Goal: Information Seeking & Learning: Find specific page/section

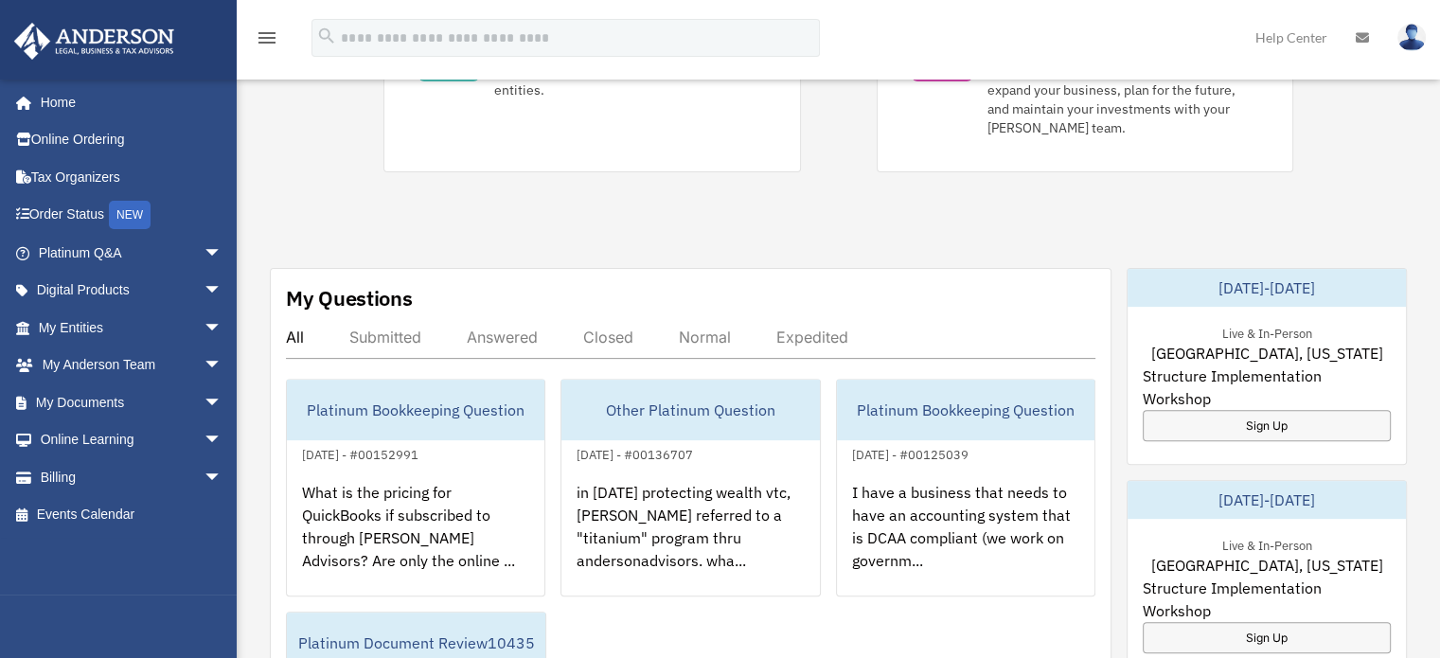
scroll to position [568, 0]
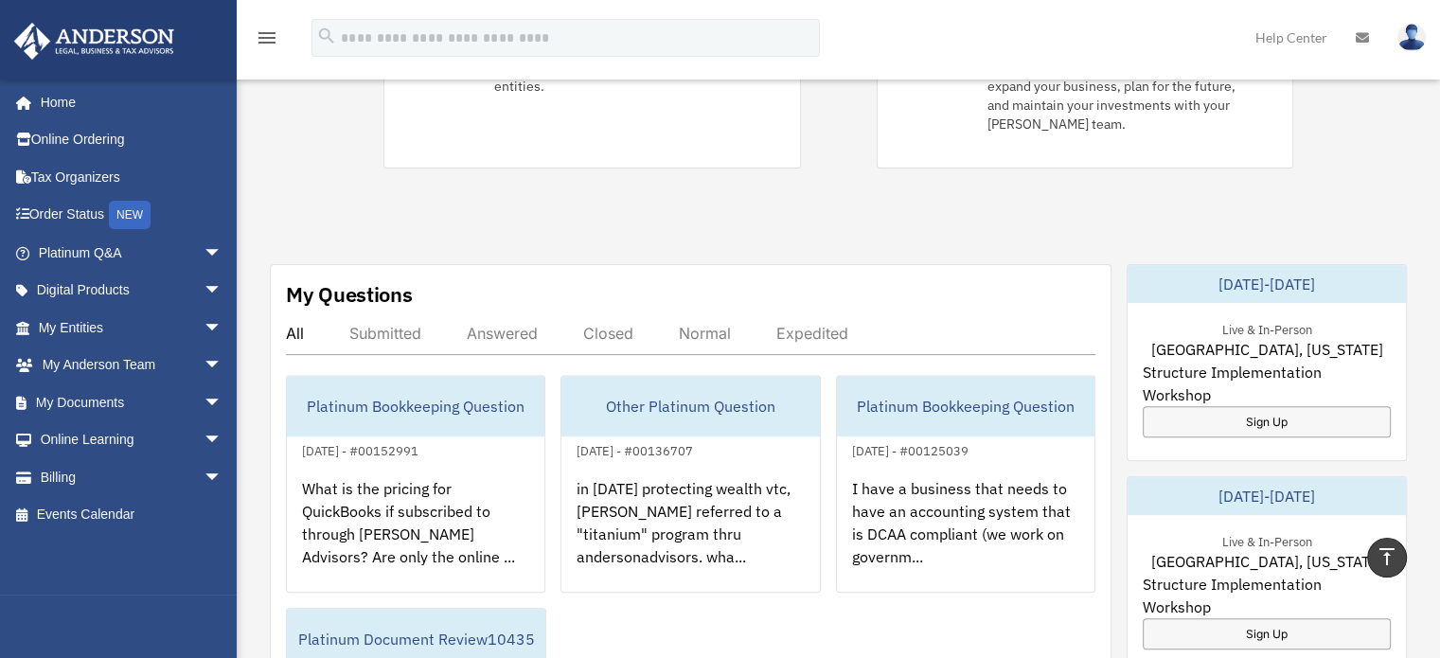
click at [270, 38] on icon "menu" at bounding box center [267, 38] width 23 height 23
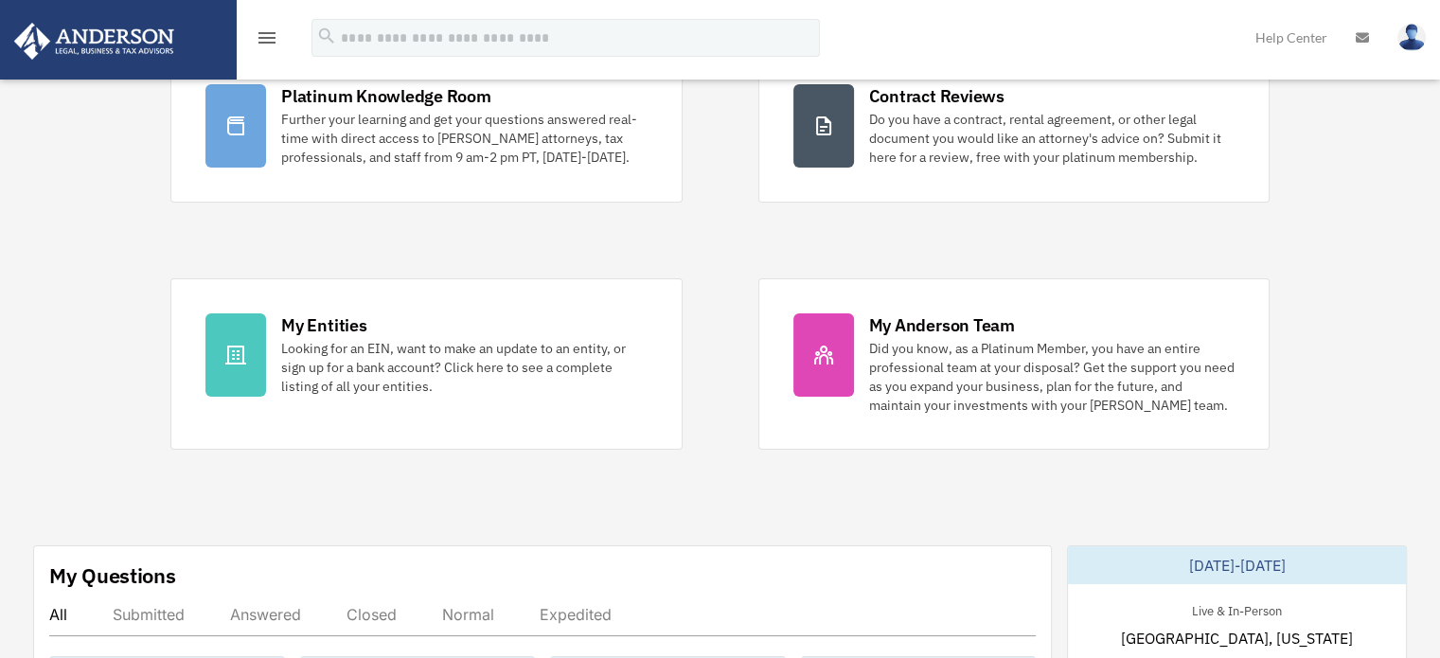
scroll to position [189, 0]
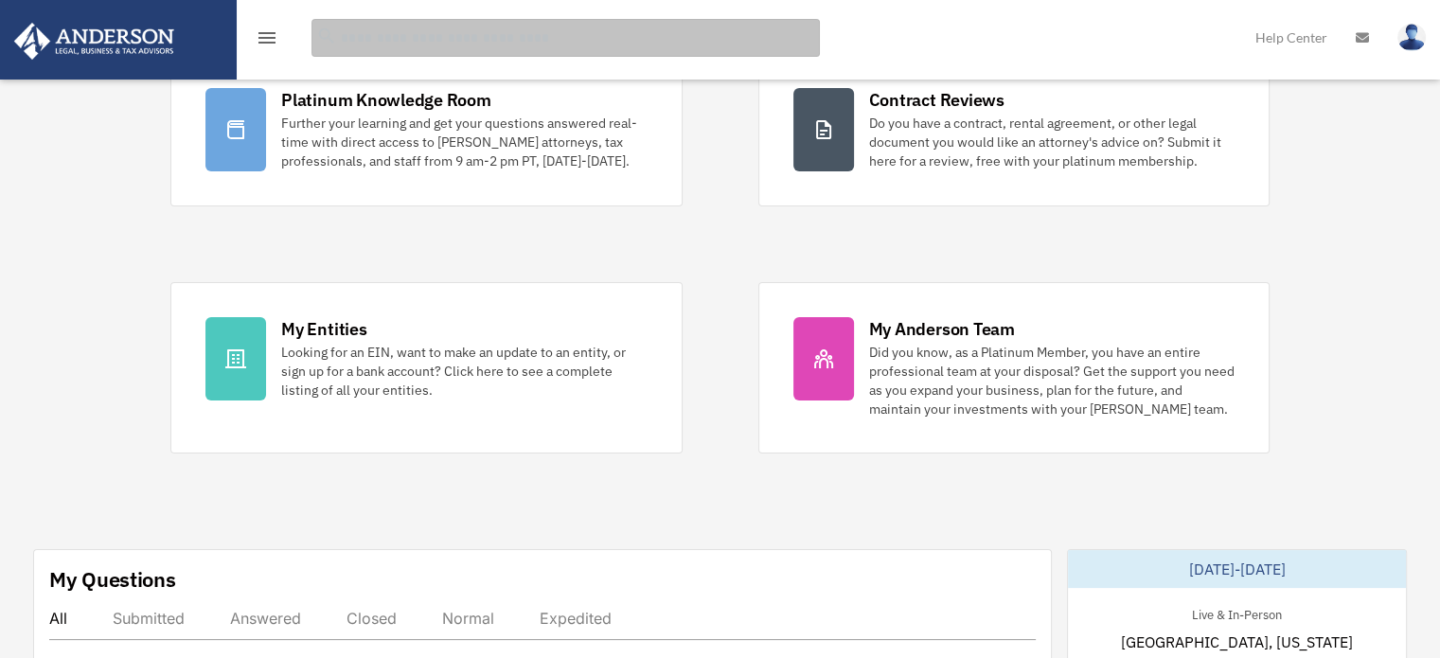
click at [517, 21] on input "search" at bounding box center [566, 38] width 509 height 38
type input "**********"
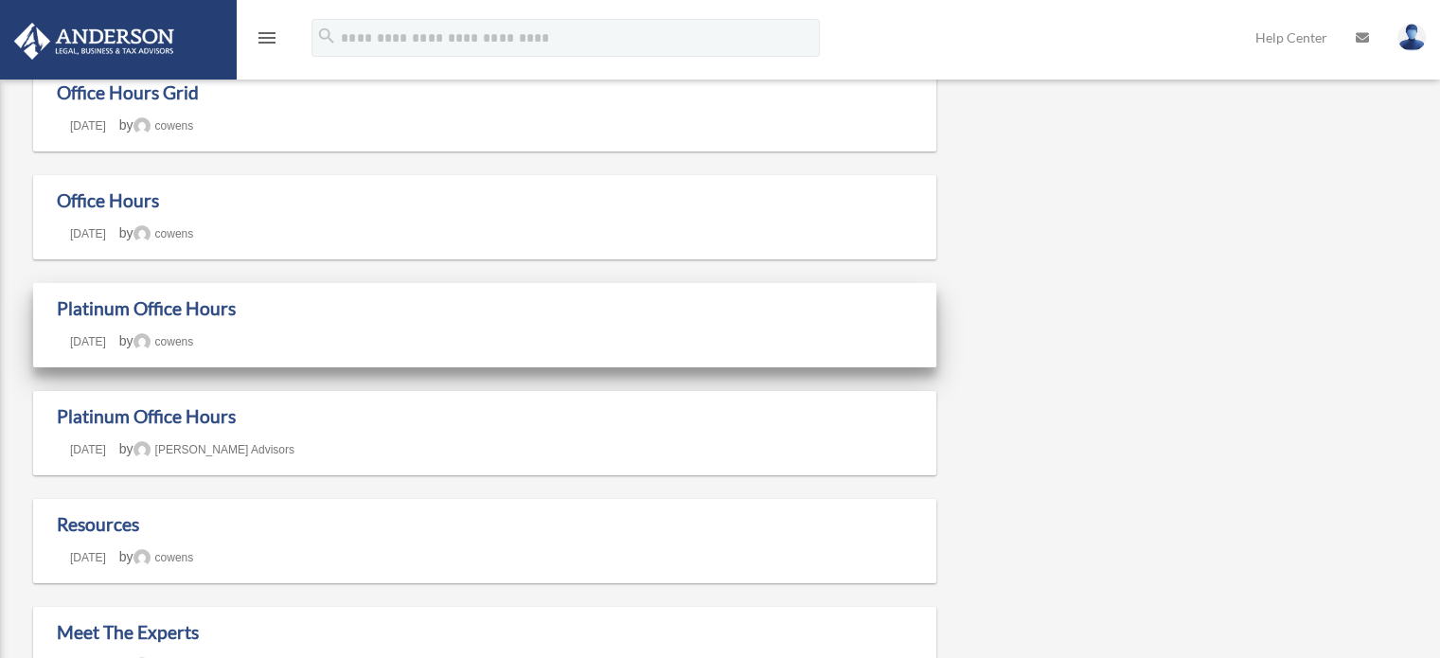
scroll to position [284, 0]
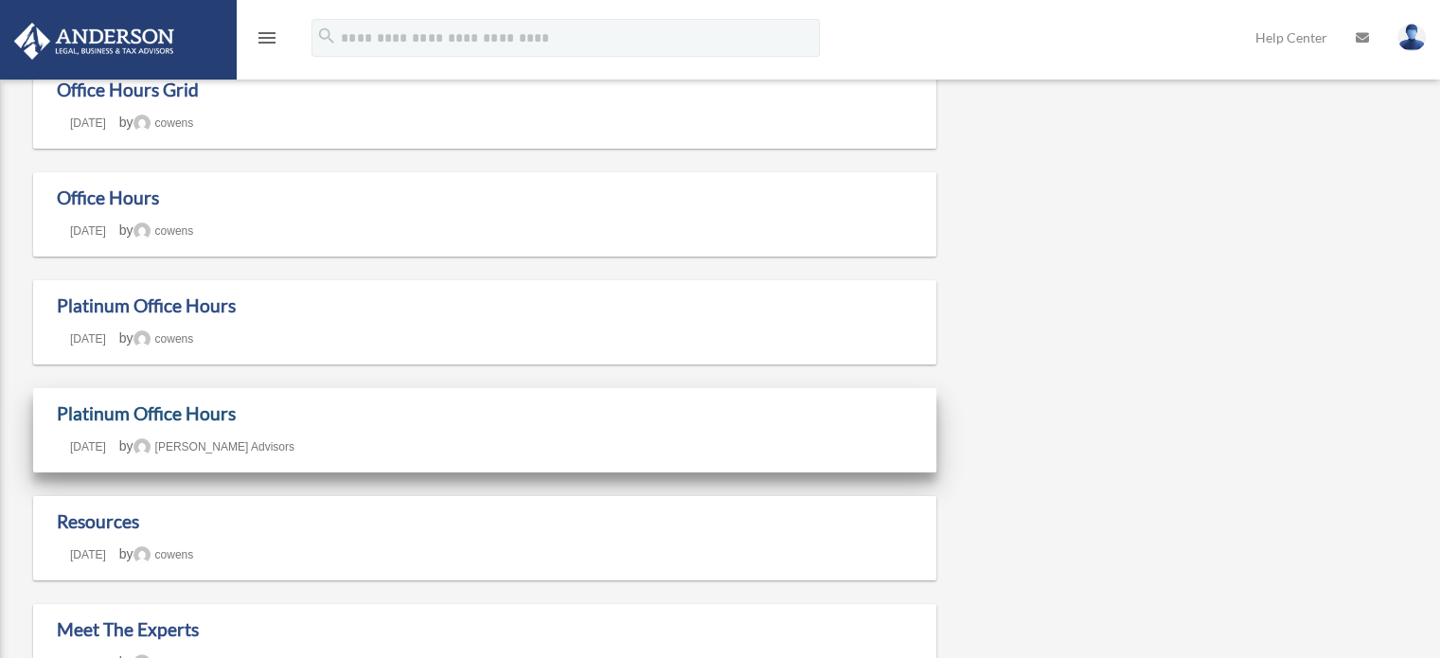
click at [143, 405] on link "Platinum Office Hours" at bounding box center [146, 413] width 179 height 22
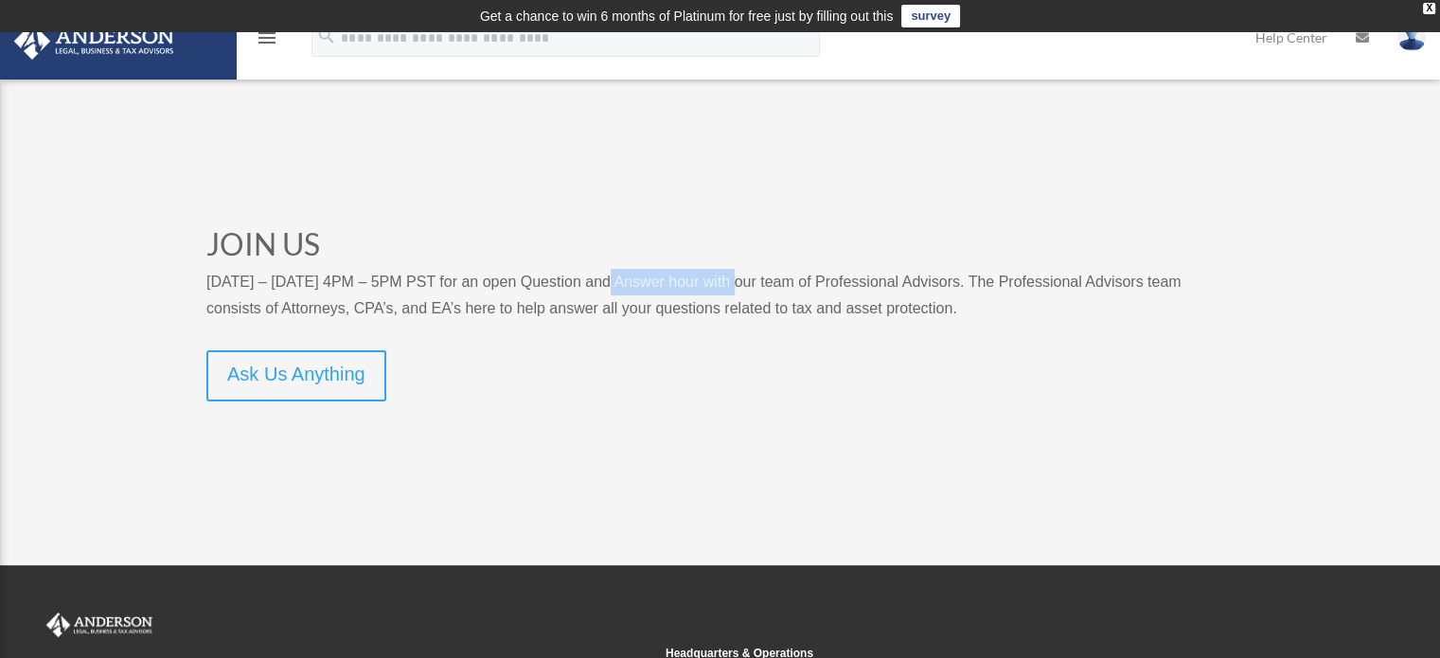
drag, startPoint x: 610, startPoint y: 282, endPoint x: 698, endPoint y: 274, distance: 88.5
click at [720, 273] on p "[DATE] – [DATE] 4PM – 5PM PST for an open Question and Answer hour with our tea…" at bounding box center [717, 295] width 1023 height 53
click at [146, 48] on img at bounding box center [94, 41] width 171 height 37
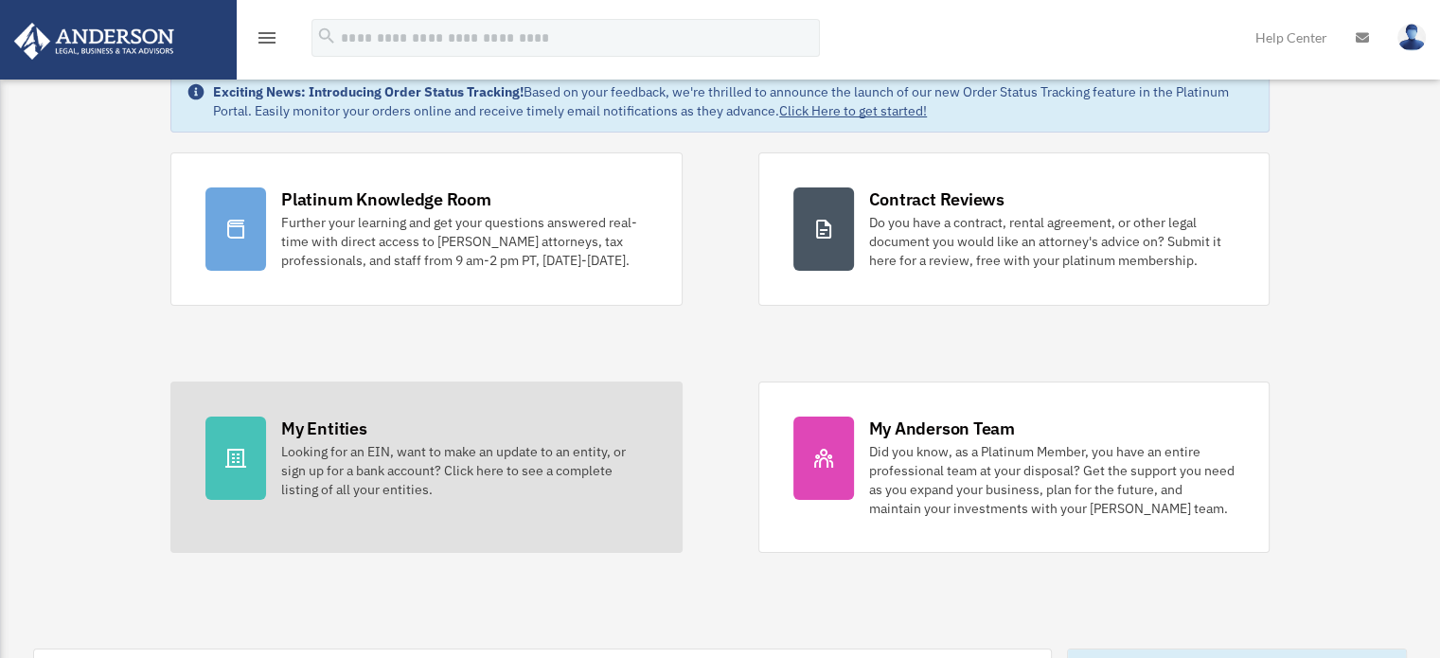
scroll to position [95, 0]
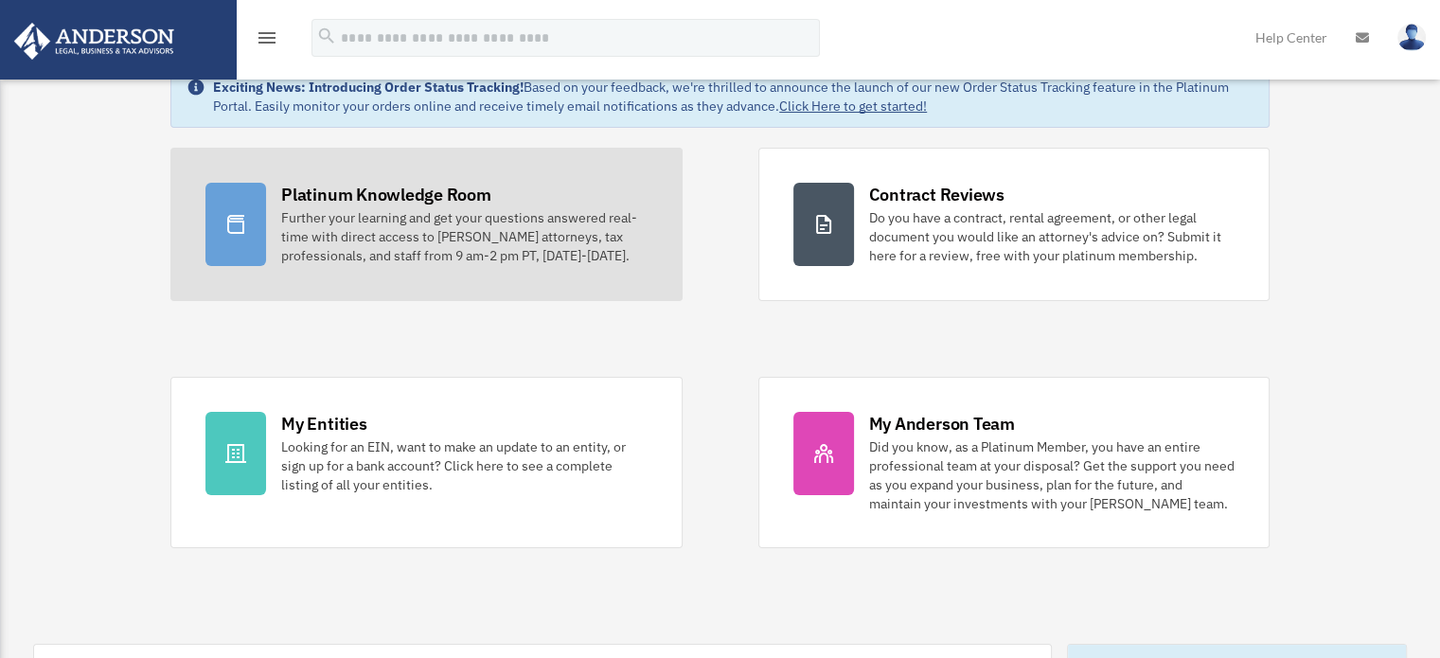
click at [424, 202] on div "Platinum Knowledge Room" at bounding box center [386, 195] width 210 height 24
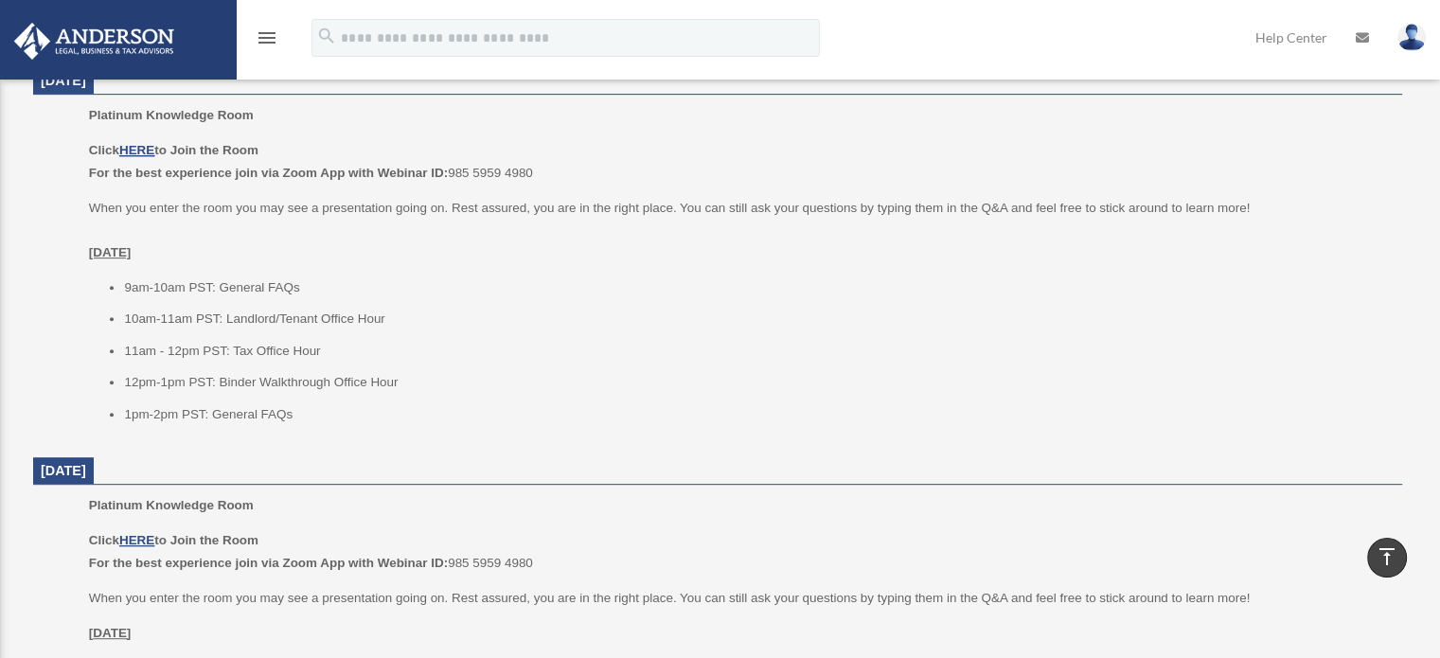
scroll to position [852, 0]
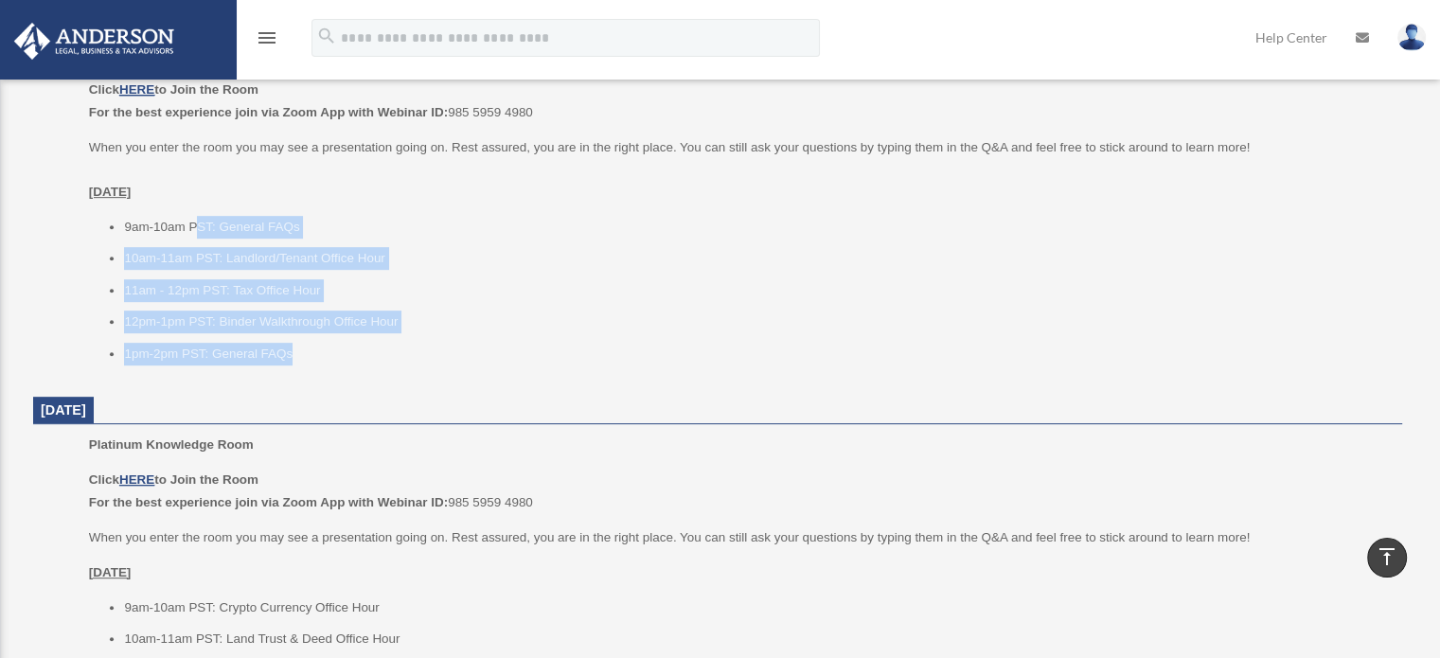
drag, startPoint x: 199, startPoint y: 221, endPoint x: 313, endPoint y: 358, distance: 178.8
click at [313, 358] on ul "9am-10am PST: General FAQs 10am-11am PST: Landlord/Tenant Office Hour 11am - 12…" at bounding box center [739, 291] width 1300 height 150
click at [261, 318] on li "12pm-1pm PST: Binder Walkthrough Office Hour" at bounding box center [756, 322] width 1265 height 23
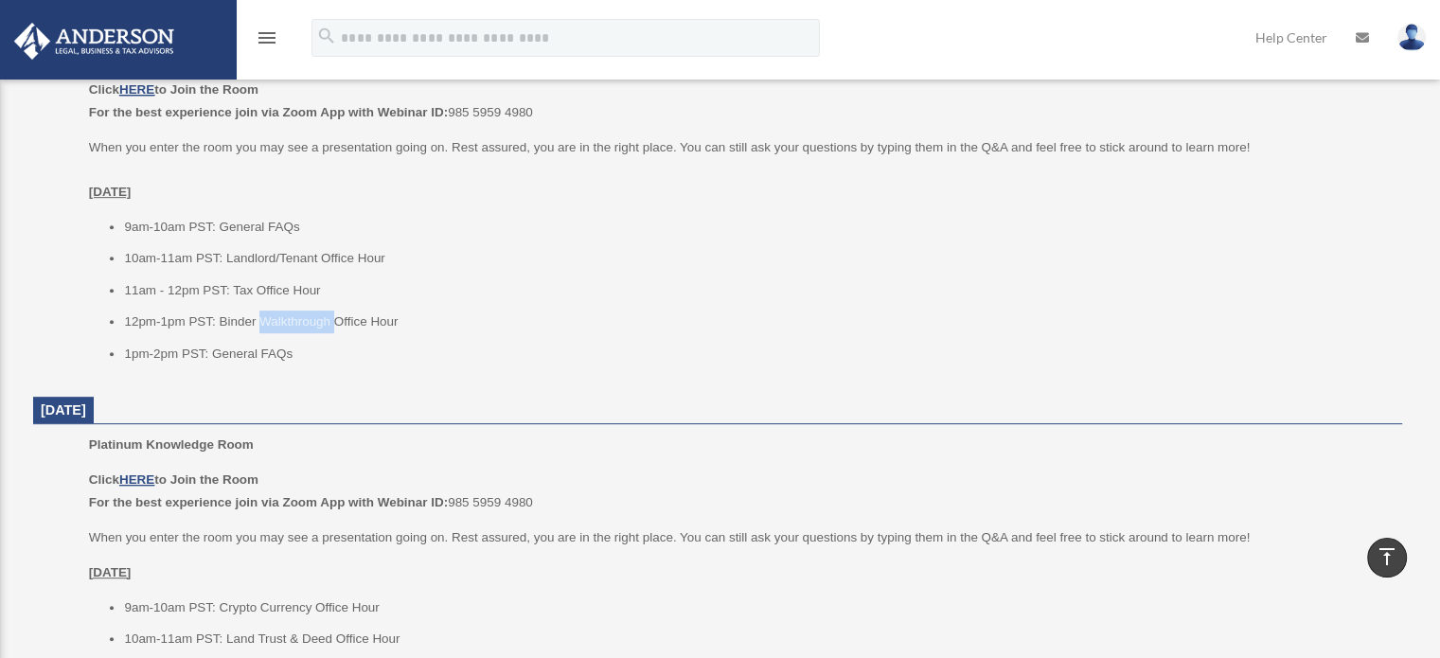
click at [261, 318] on li "12pm-1pm PST: Binder Walkthrough Office Hour" at bounding box center [756, 322] width 1265 height 23
click at [230, 352] on li "1pm-2pm PST: General FAQs" at bounding box center [756, 354] width 1265 height 23
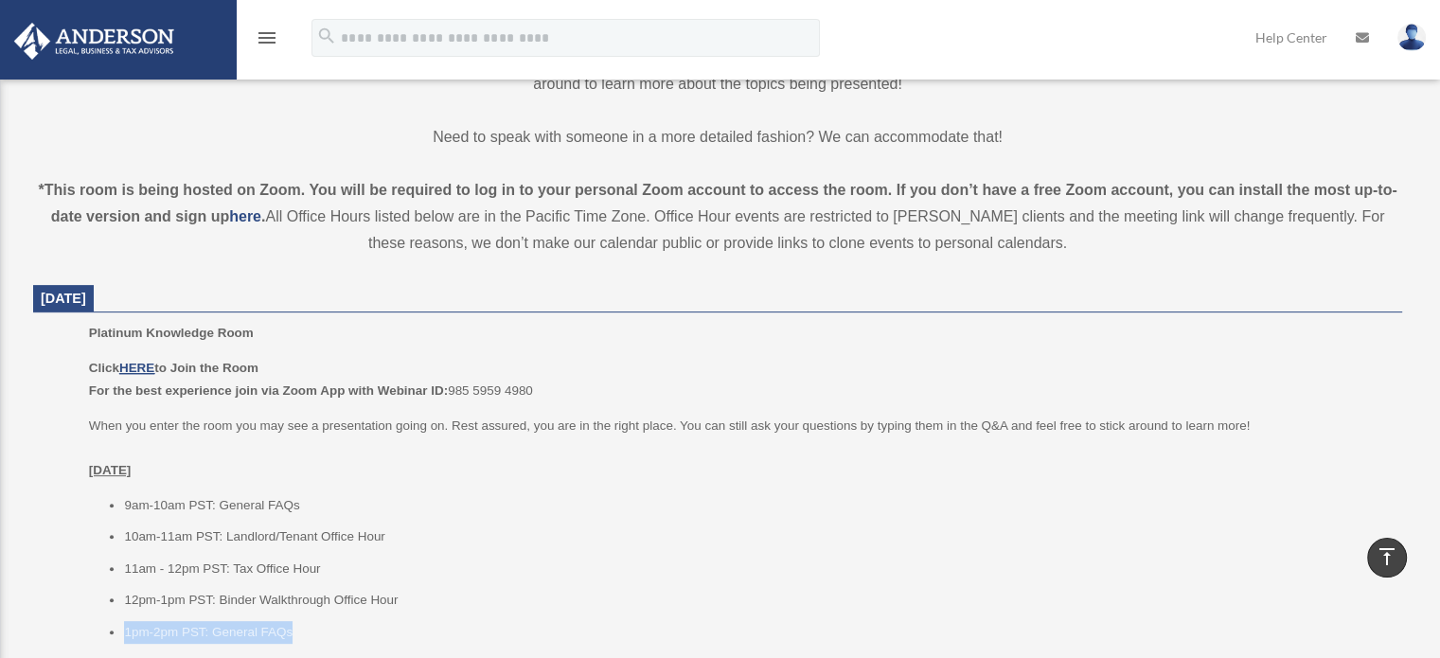
scroll to position [568, 0]
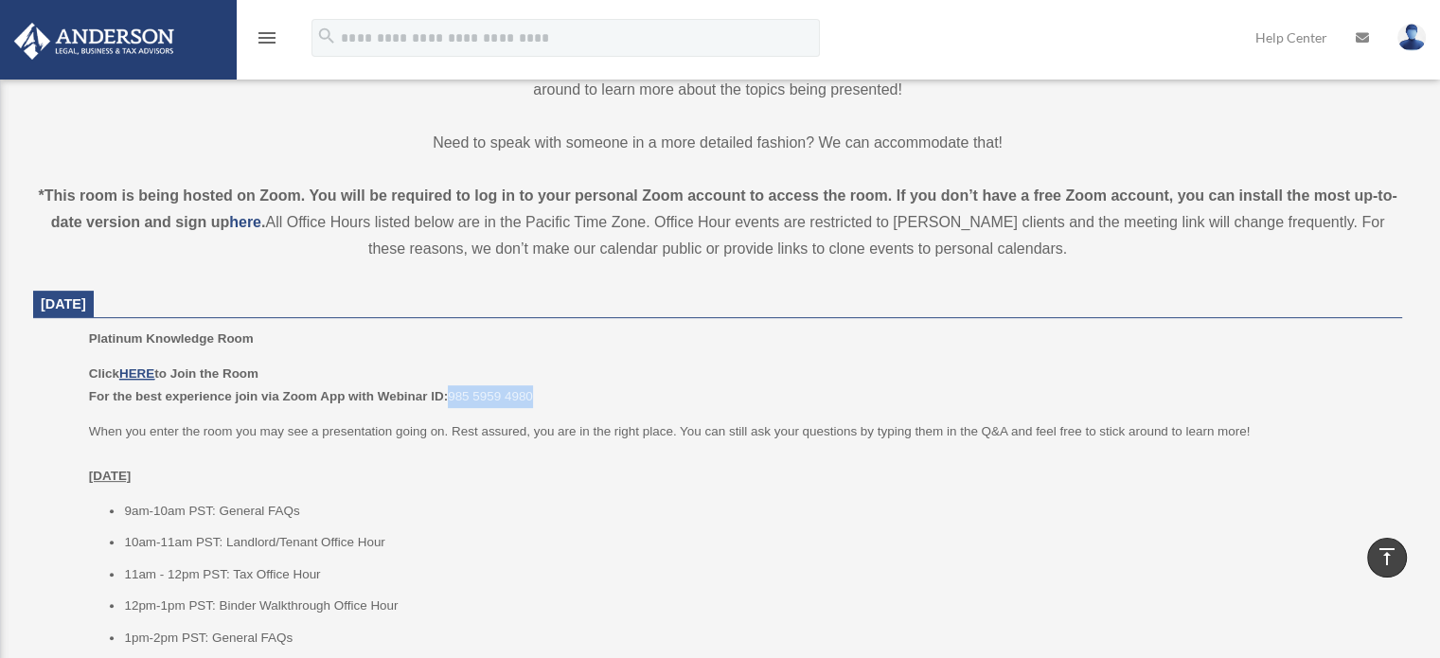
drag, startPoint x: 538, startPoint y: 396, endPoint x: 453, endPoint y: 395, distance: 85.2
click at [450, 396] on p "Click HERE to Join the Room For the best experience join via Zoom App with Webi…" at bounding box center [739, 385] width 1300 height 45
copy p "985 5959 4980"
click at [136, 371] on u "HERE" at bounding box center [136, 373] width 35 height 14
drag, startPoint x: 297, startPoint y: 629, endPoint x: 116, endPoint y: 637, distance: 182.0
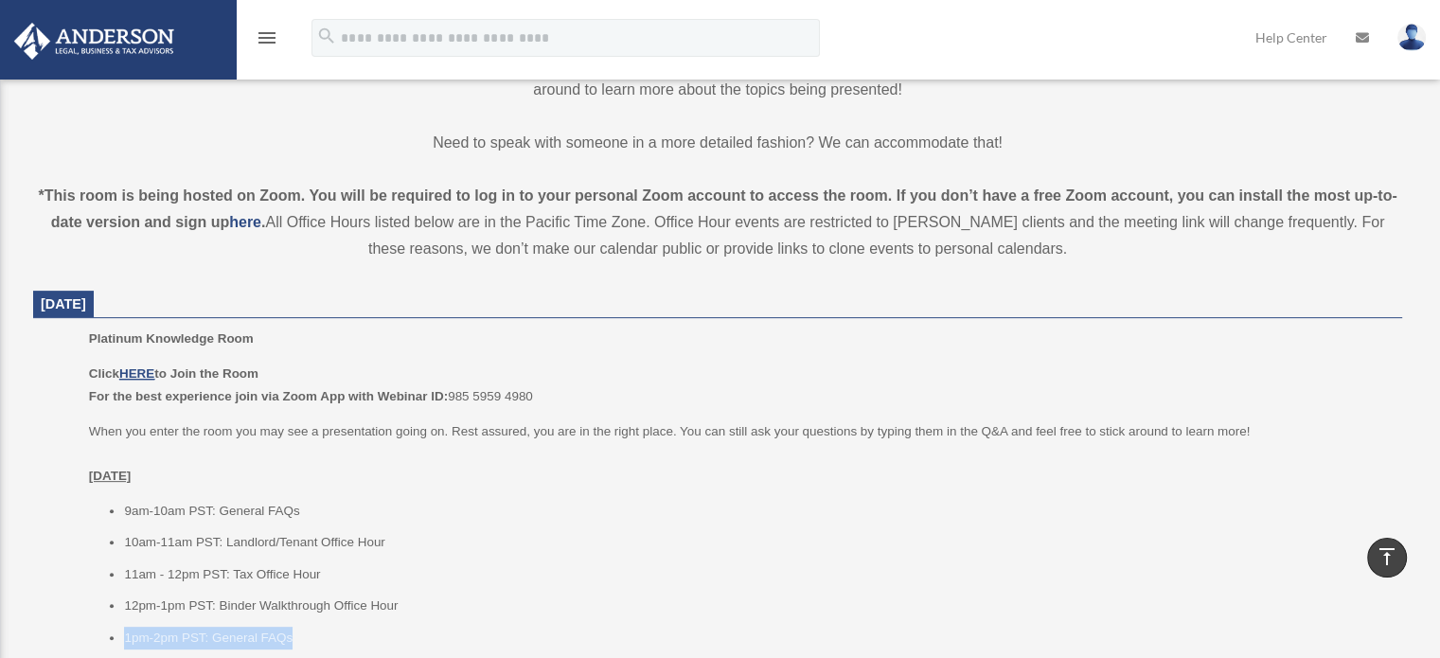
click at [124, 637] on li "1pm-2pm PST: General FAQs" at bounding box center [756, 638] width 1265 height 23
copy li "1pm-2pm PST: General FAQs"
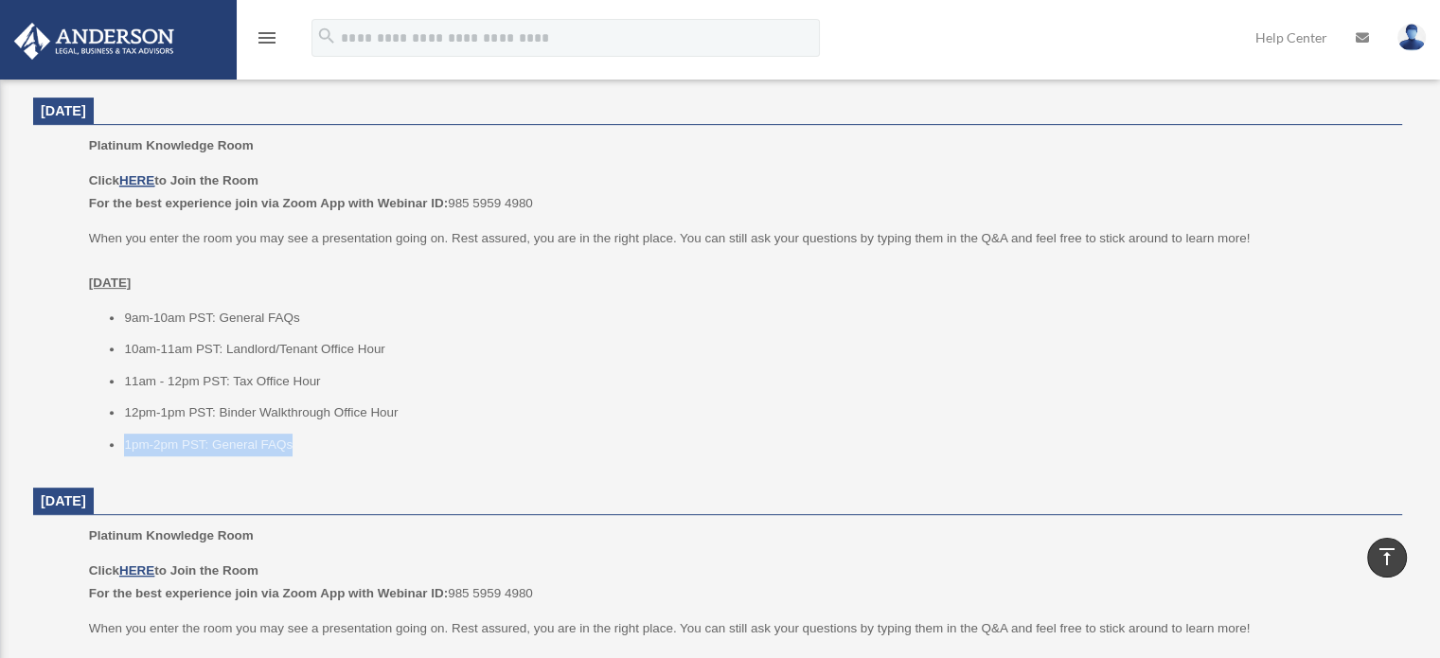
scroll to position [758, 0]
click at [346, 454] on li "1pm-2pm PST: General FAQs" at bounding box center [756, 449] width 1265 height 23
drag, startPoint x: 313, startPoint y: 445, endPoint x: 121, endPoint y: 441, distance: 192.3
click at [121, 441] on ul "9am-10am PST: General FAQs 10am-11am PST: Landlord/Tenant Office Hour 11am - 12…" at bounding box center [739, 386] width 1300 height 150
copy li "1pm-2pm PST: General FAQs"
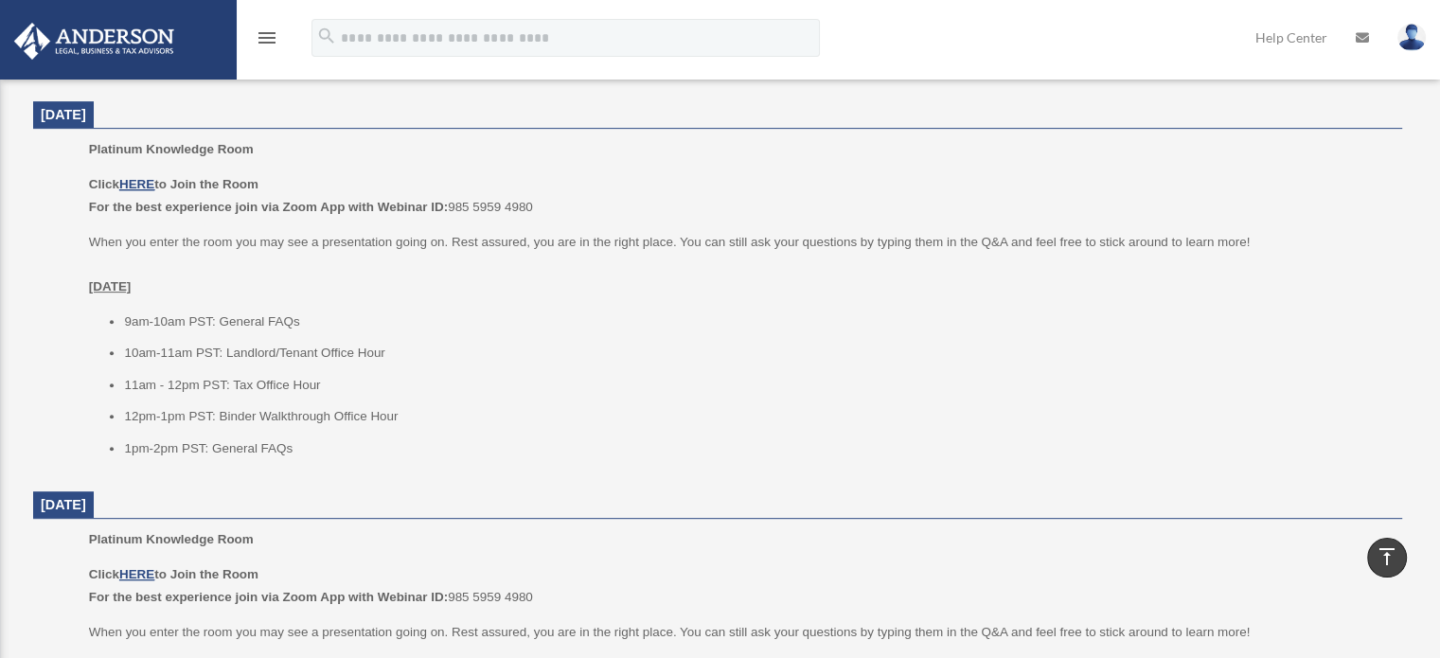
click at [576, 408] on li "12pm-1pm PST: Binder Walkthrough Office Hour" at bounding box center [756, 416] width 1265 height 23
